Goal: Information Seeking & Learning: Learn about a topic

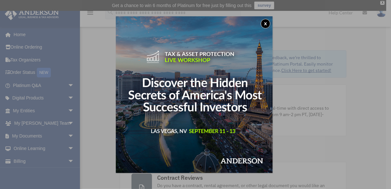
click at [264, 21] on button "x" at bounding box center [266, 24] width 10 height 10
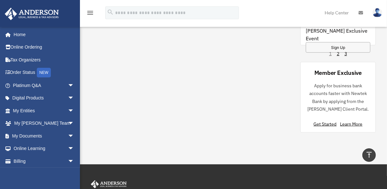
scroll to position [640, 0]
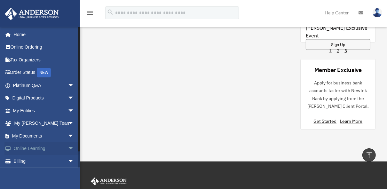
click at [32, 148] on link "Online Learning arrow_drop_down" at bounding box center [43, 148] width 79 height 13
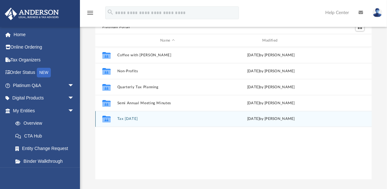
scroll to position [51, 0]
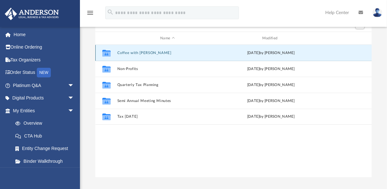
click at [145, 51] on button "Coffee with [PERSON_NAME]" at bounding box center [168, 53] width 101 height 4
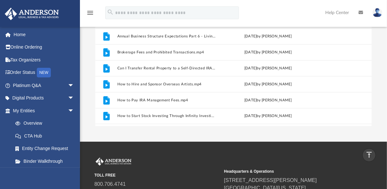
scroll to position [0, 0]
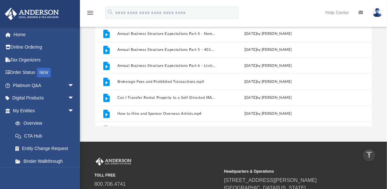
click at [376, 13] on img at bounding box center [378, 12] width 10 height 9
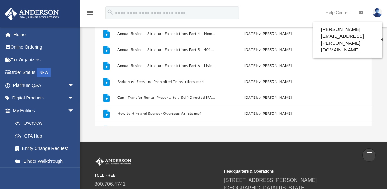
click at [377, 13] on img at bounding box center [378, 12] width 10 height 9
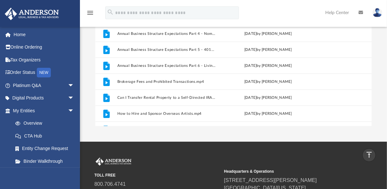
click at [377, 13] on img at bounding box center [378, 12] width 10 height 9
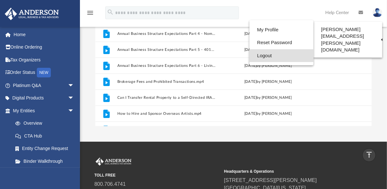
click at [266, 56] on link "Logout" at bounding box center [282, 55] width 64 height 13
